Goal: Check status

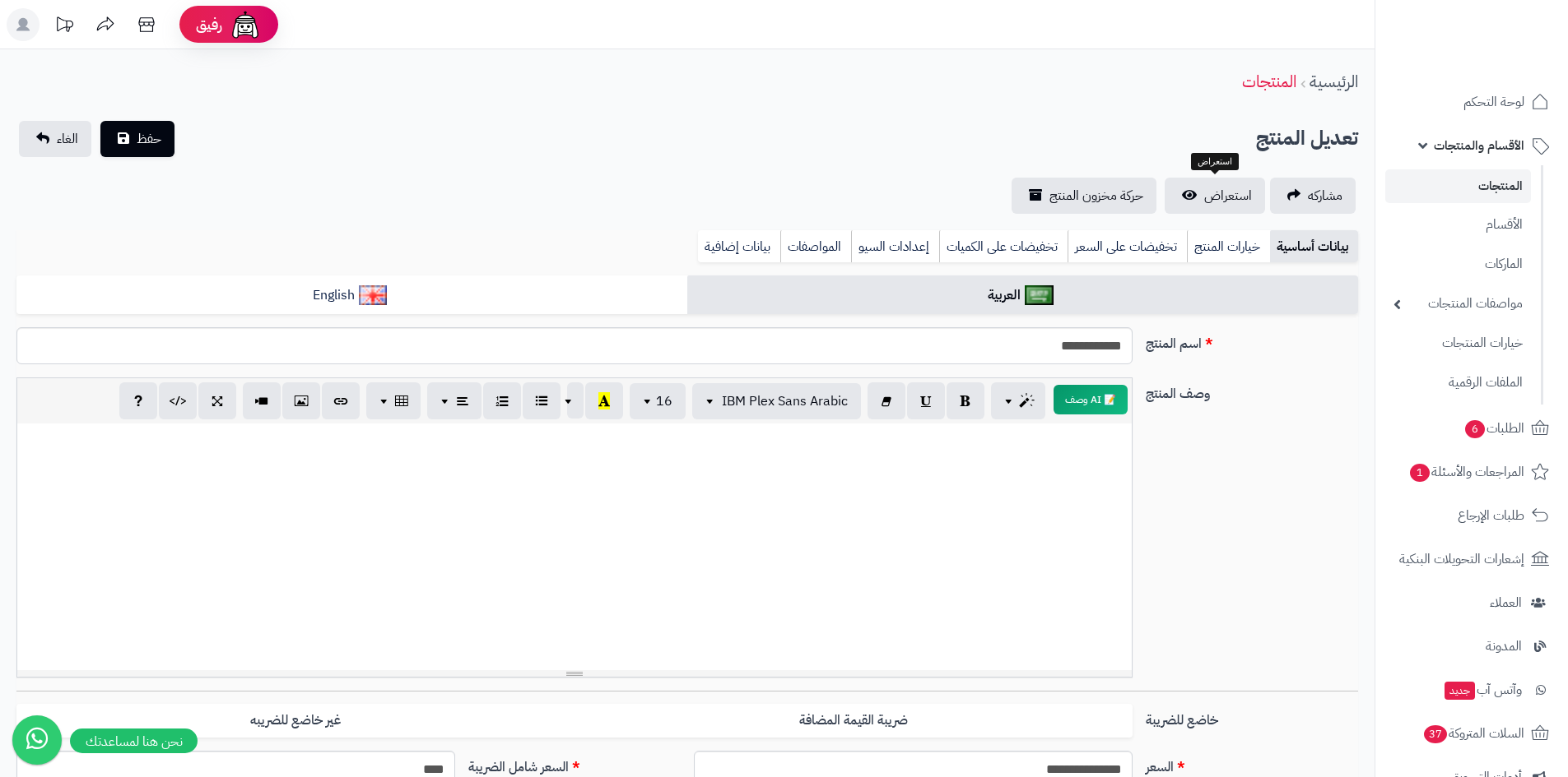
select select
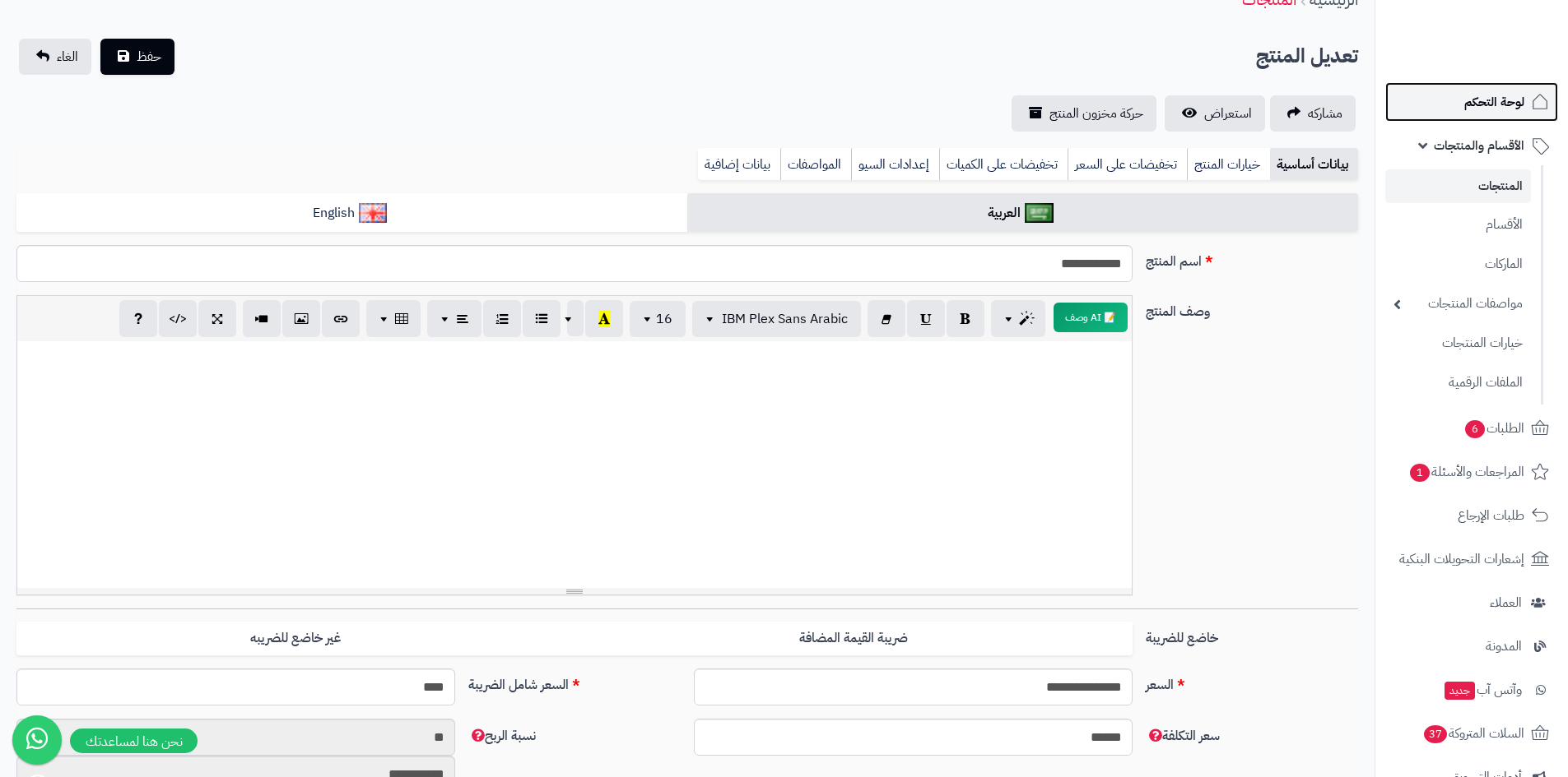
click at [1498, 111] on span "لوحة التحكم" at bounding box center [1494, 102] width 60 height 23
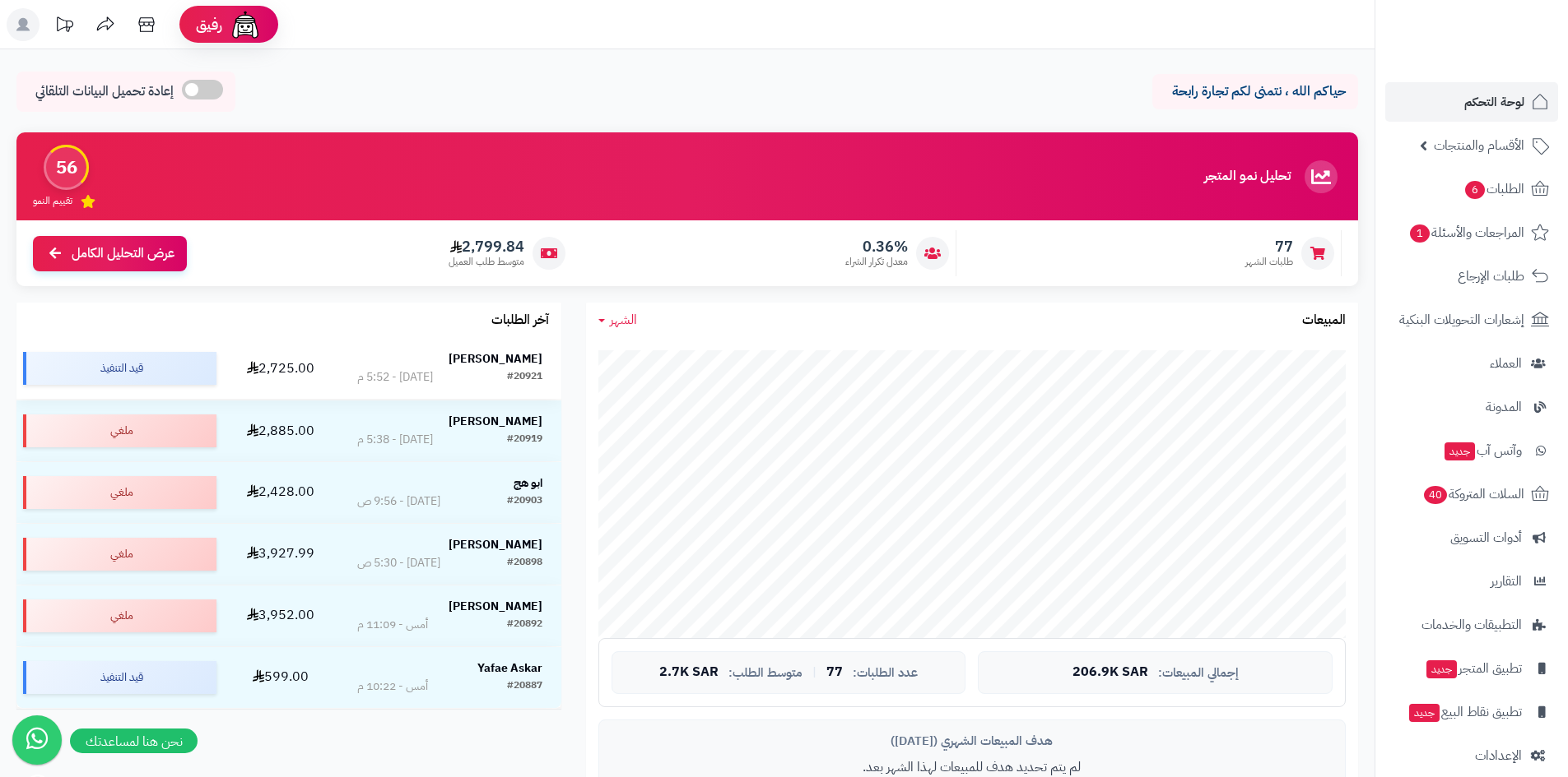
click at [478, 361] on div "هيثم الحربي" at bounding box center [450, 359] width 185 height 17
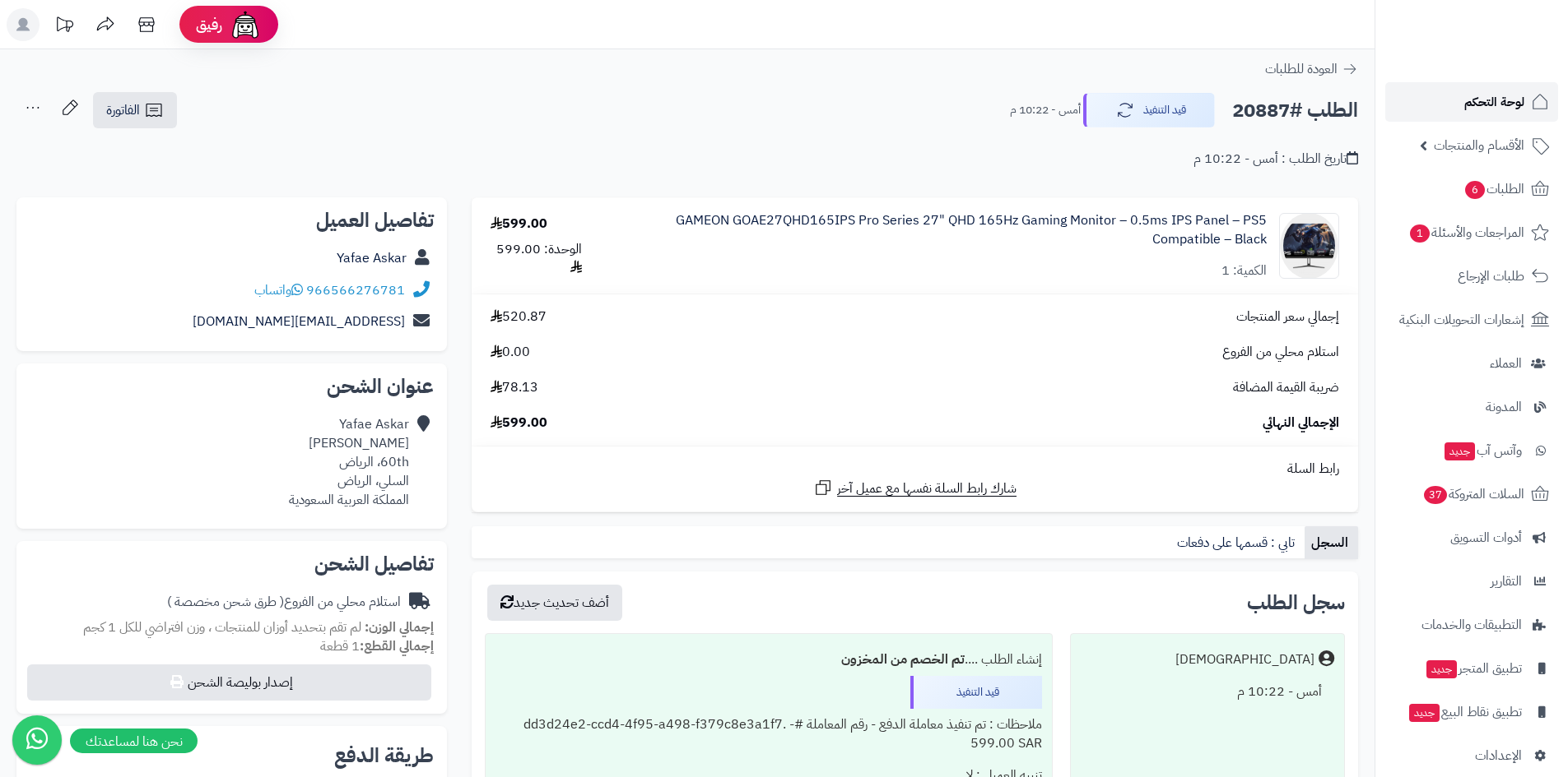
click at [1473, 108] on span "لوحة التحكم" at bounding box center [1494, 102] width 60 height 23
